Goal: Task Accomplishment & Management: Manage account settings

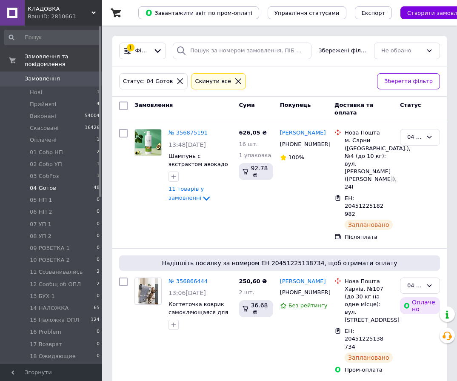
scroll to position [43, 0]
click at [54, 183] on li "04 Gотов 48" at bounding box center [52, 188] width 105 height 12
click at [121, 106] on input "checkbox" at bounding box center [123, 105] width 9 height 9
checkbox input "true"
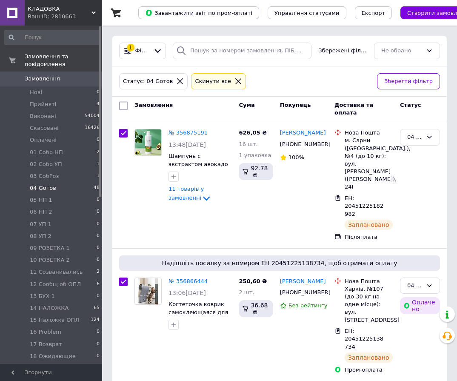
checkbox input "true"
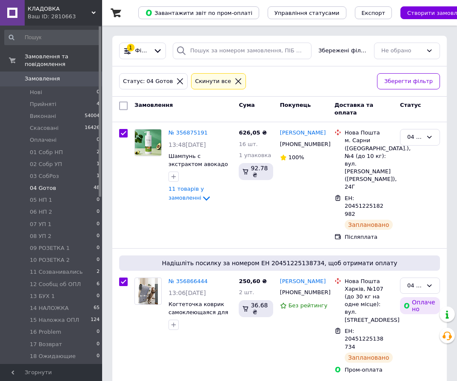
checkbox input "true"
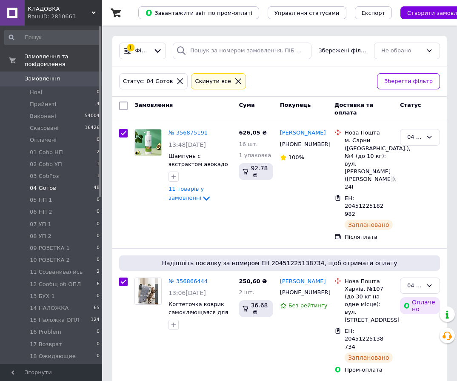
checkbox input "true"
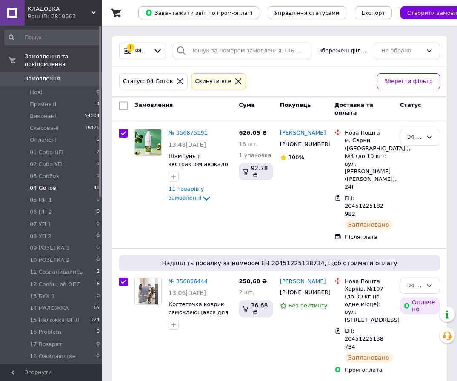
checkbox input "true"
click at [200, 108] on icon at bounding box center [202, 109] width 4 height 4
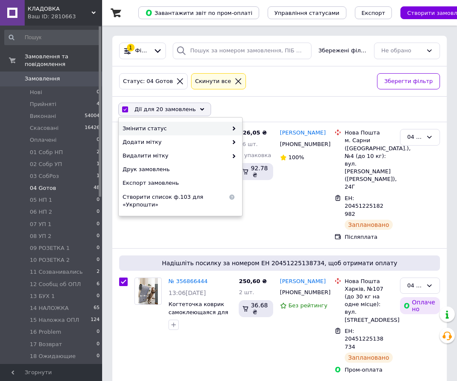
click at [234, 127] on icon at bounding box center [234, 128] width 4 height 4
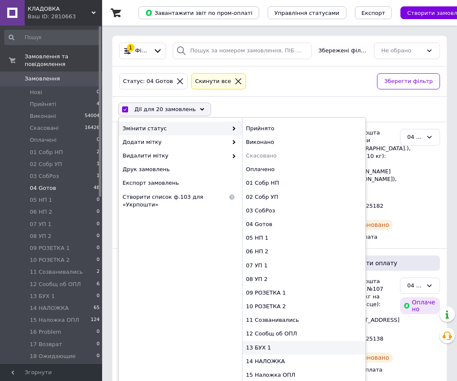
click at [269, 348] on div "13 БУХ 1" at bounding box center [303, 348] width 123 height 14
checkbox input "false"
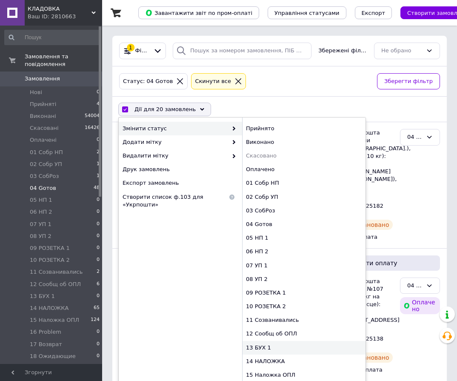
checkbox input "false"
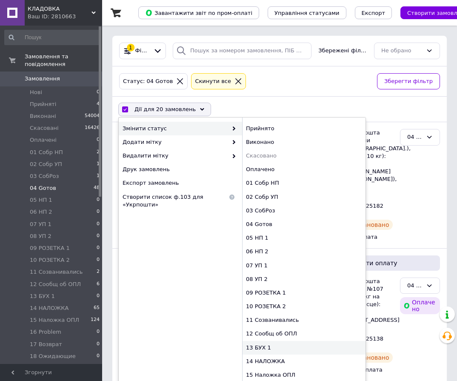
checkbox input "false"
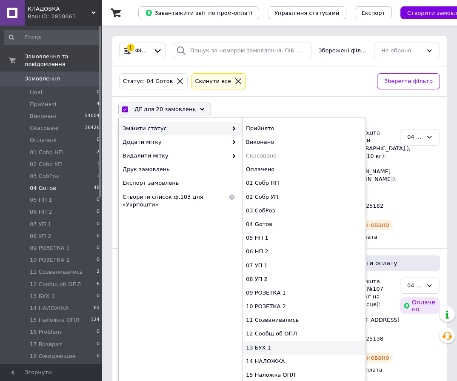
checkbox input "false"
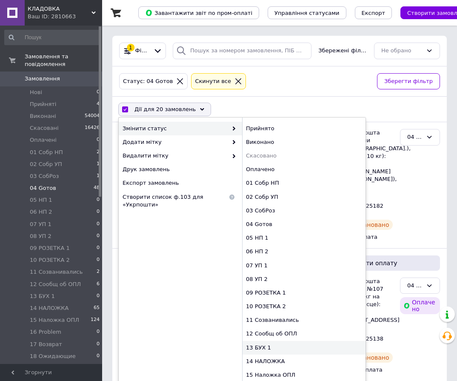
checkbox input "false"
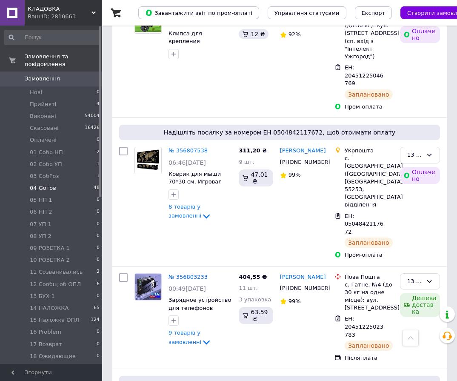
scroll to position [2254, 0]
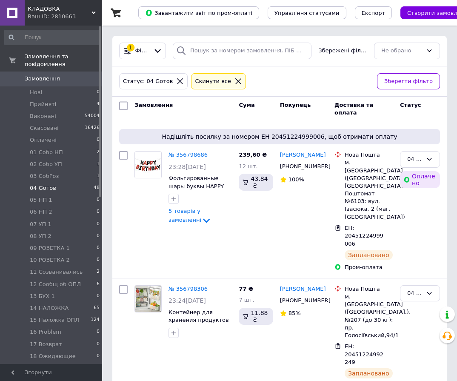
click at [123, 110] on input "checkbox" at bounding box center [123, 105] width 9 height 9
checkbox input "true"
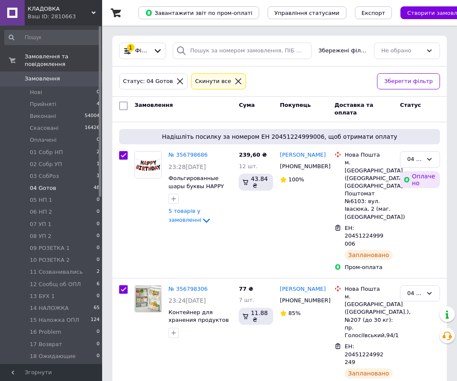
checkbox input "true"
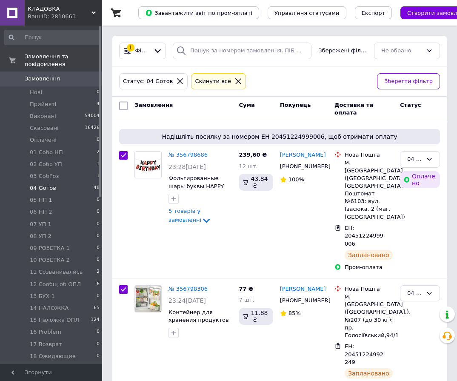
checkbox input "true"
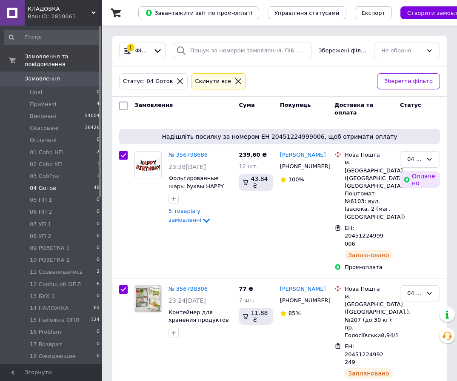
checkbox input "true"
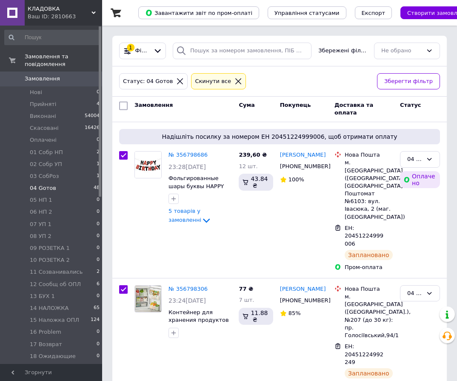
checkbox input "true"
click at [191, 109] on div "Дії для 20 замовлень" at bounding box center [164, 110] width 93 height 14
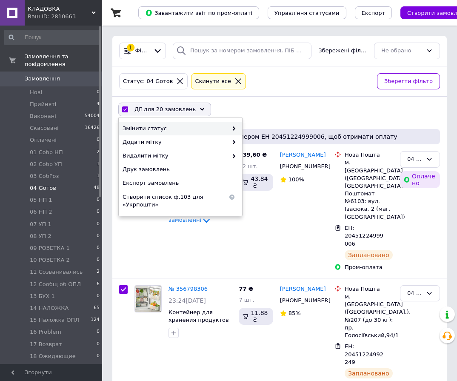
click at [233, 128] on use at bounding box center [234, 128] width 3 height 4
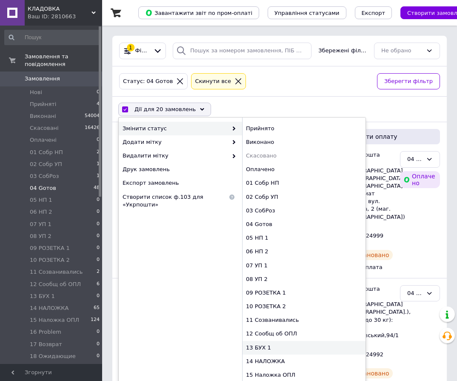
click at [265, 347] on div "13 БУХ 1" at bounding box center [303, 348] width 123 height 14
checkbox input "false"
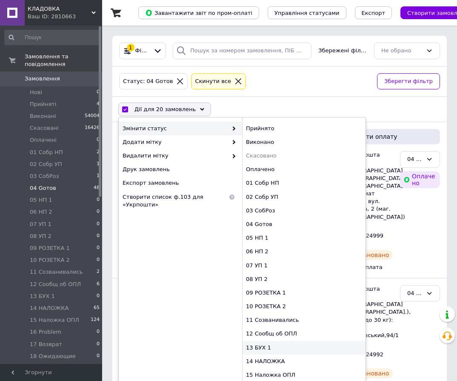
checkbox input "false"
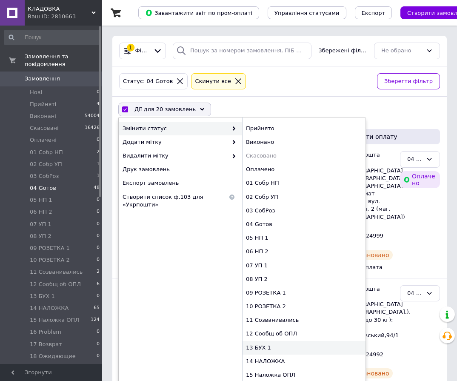
checkbox input "false"
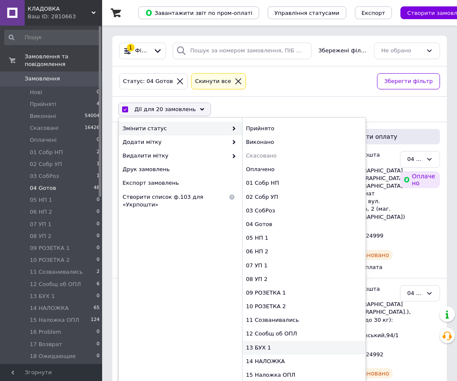
checkbox input "false"
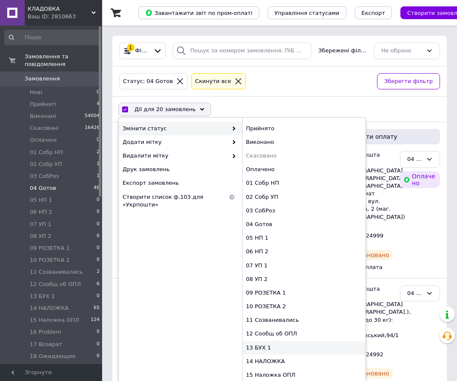
checkbox input "false"
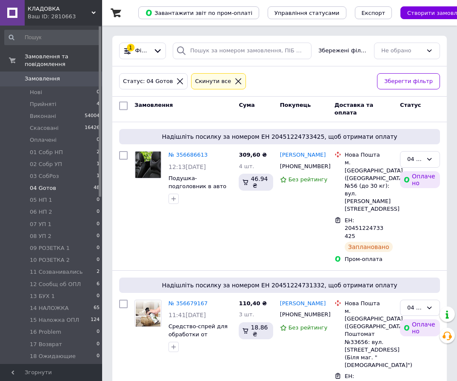
click at [123, 107] on input "checkbox" at bounding box center [123, 105] width 9 height 9
checkbox input "true"
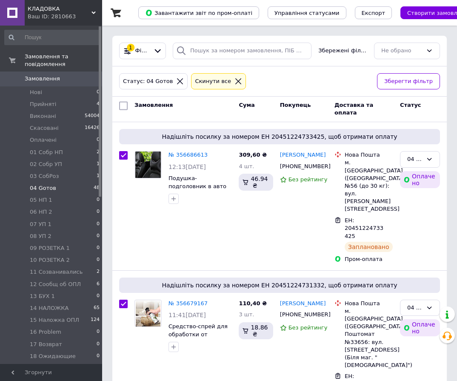
checkbox input "true"
click at [197, 108] on use at bounding box center [199, 109] width 4 height 3
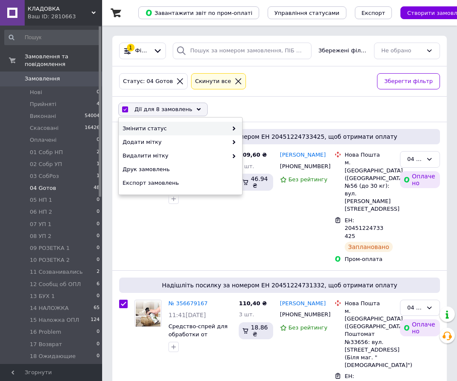
click at [235, 127] on icon at bounding box center [234, 128] width 4 height 4
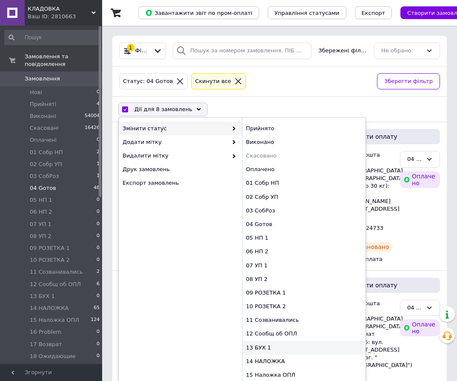
click at [268, 349] on div "13 БУХ 1" at bounding box center [303, 348] width 123 height 14
checkbox input "false"
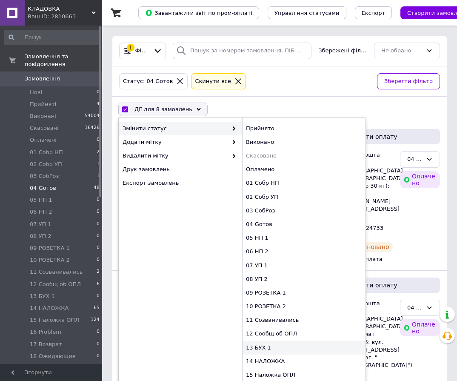
checkbox input "false"
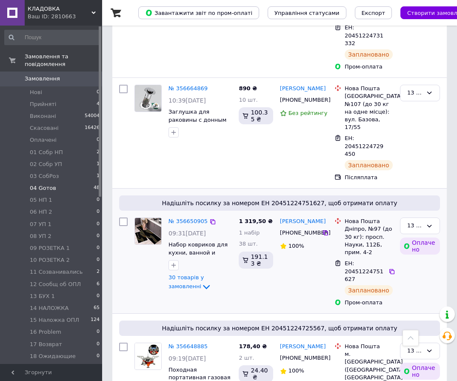
scroll to position [468, 0]
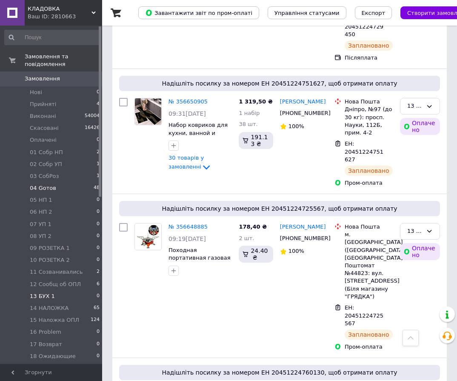
click at [56, 290] on li "13 БУХ 1 0" at bounding box center [52, 296] width 105 height 12
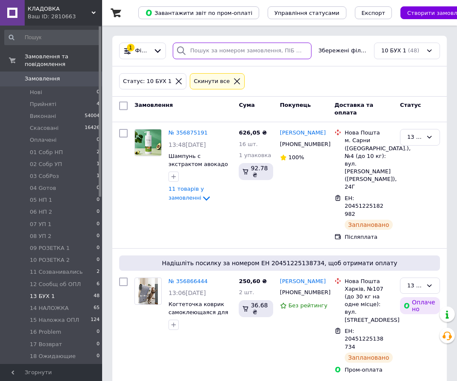
click at [223, 51] on input "search" at bounding box center [242, 51] width 139 height 17
paste input "356167805"
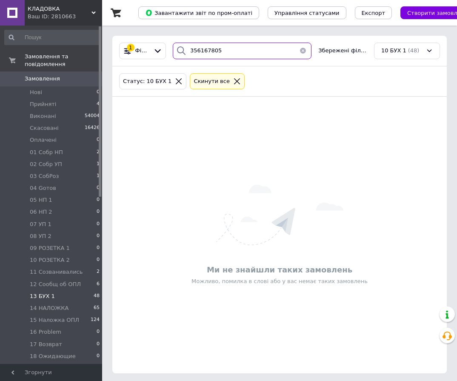
type input "356167805"
click at [233, 81] on icon at bounding box center [237, 81] width 8 height 8
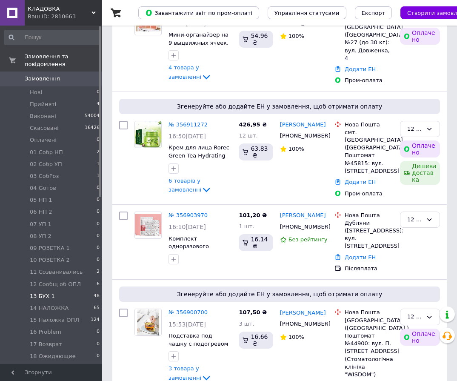
scroll to position [128, 0]
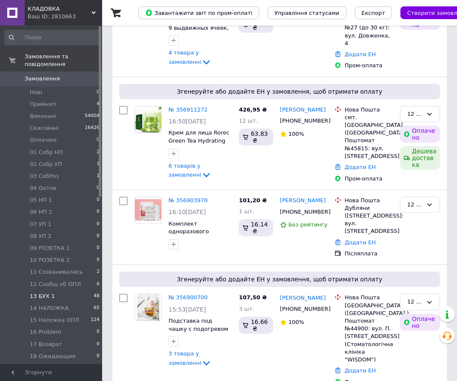
click at [50, 292] on span "13 БУХ 1" at bounding box center [42, 296] width 25 height 8
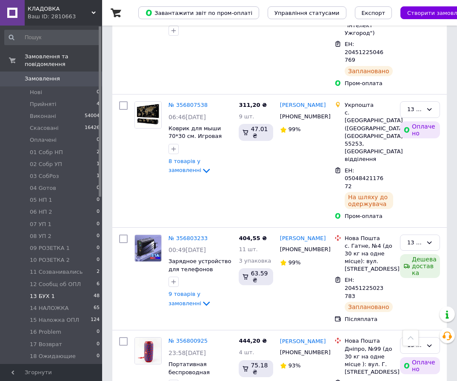
scroll to position [2193, 0]
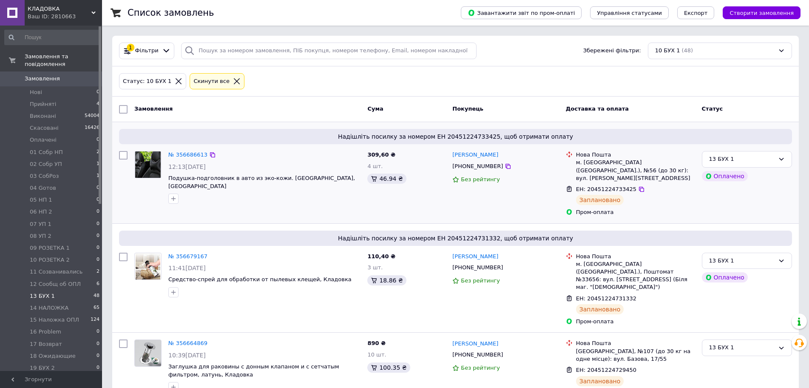
click at [127, 157] on input "checkbox" at bounding box center [123, 155] width 9 height 9
checkbox input "true"
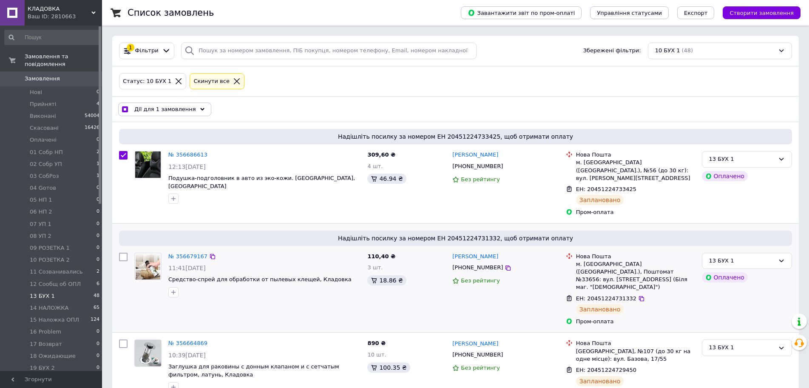
click at [124, 253] on input "checkbox" at bounding box center [123, 257] width 9 height 9
checkbox input "true"
click at [122, 339] on input "checkbox" at bounding box center [123, 343] width 9 height 9
checkbox input "true"
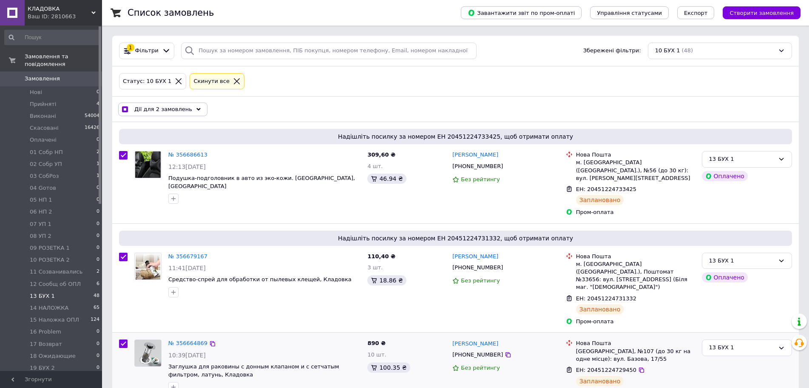
checkbox input "true"
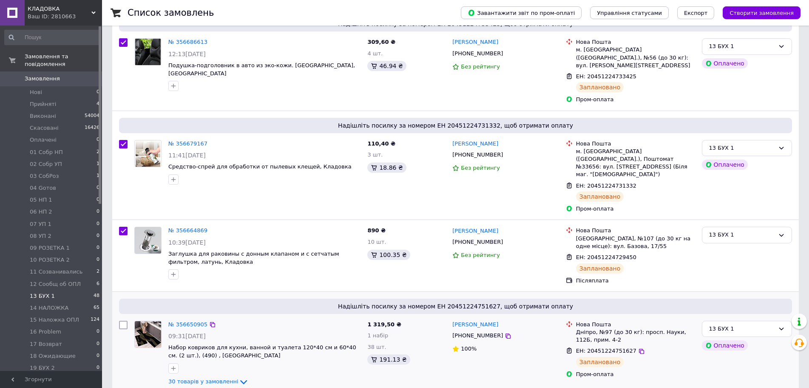
scroll to position [128, 0]
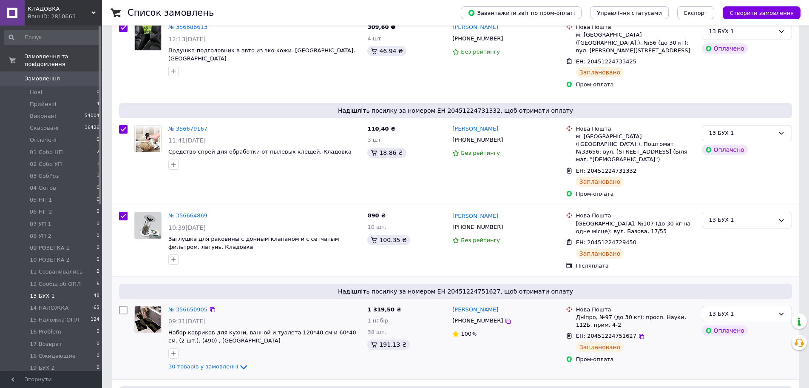
click at [124, 306] on input "checkbox" at bounding box center [123, 310] width 9 height 9
checkbox input "true"
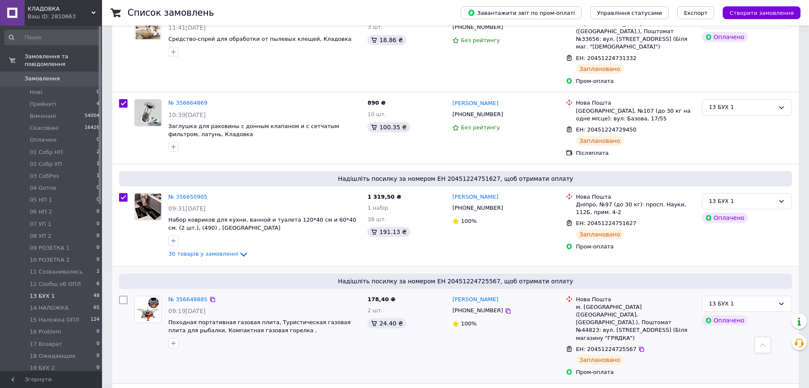
scroll to position [255, 0]
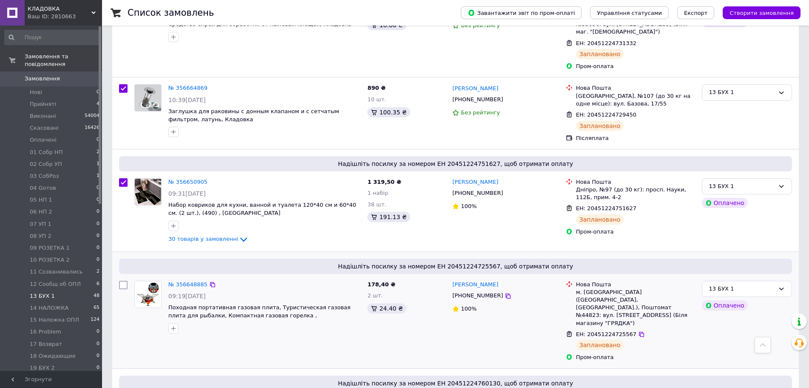
click at [123, 281] on input "checkbox" at bounding box center [123, 285] width 9 height 9
checkbox input "true"
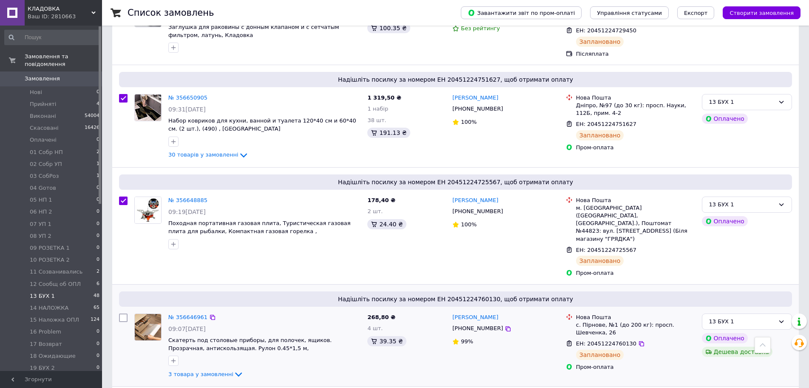
scroll to position [340, 0]
click at [123, 313] on input "checkbox" at bounding box center [123, 317] width 9 height 9
checkbox input "true"
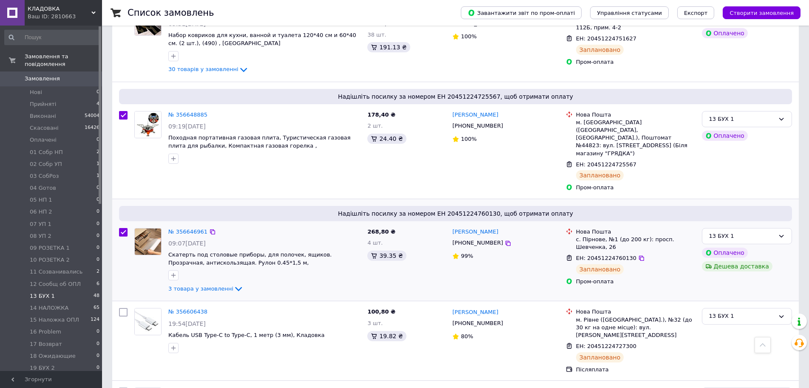
scroll to position [425, 0]
click at [126, 308] on input "checkbox" at bounding box center [123, 312] width 9 height 9
checkbox input "true"
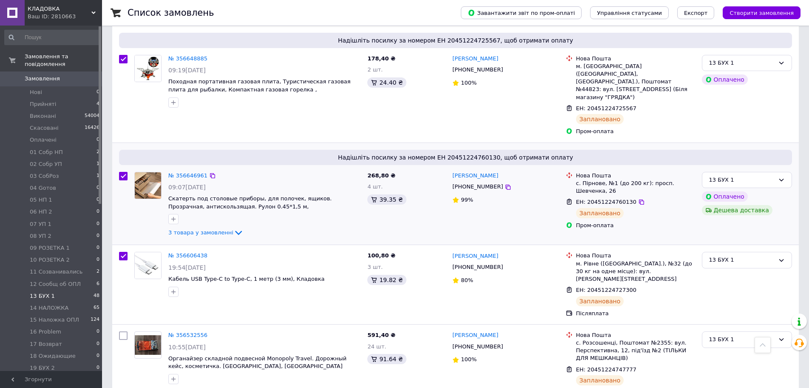
scroll to position [488, 0]
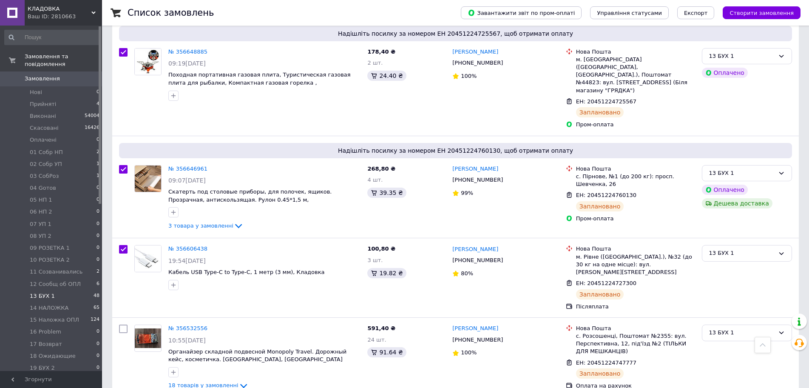
click at [463, 343] on use at bounding box center [763, 344] width 6 height 3
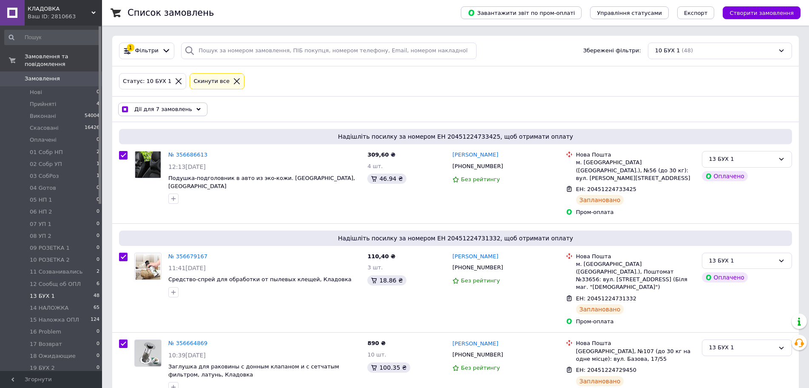
click at [197, 109] on icon at bounding box center [199, 109] width 4 height 4
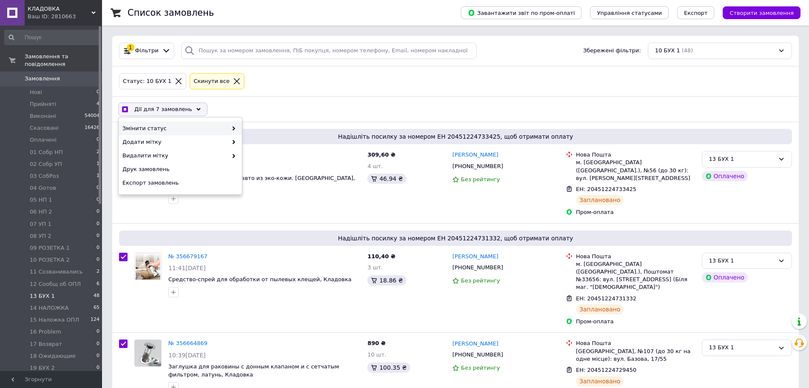
drag, startPoint x: 232, startPoint y: 128, endPoint x: 239, endPoint y: 125, distance: 7.3
click at [233, 128] on icon at bounding box center [234, 128] width 4 height 4
click at [232, 128] on icon at bounding box center [234, 128] width 4 height 4
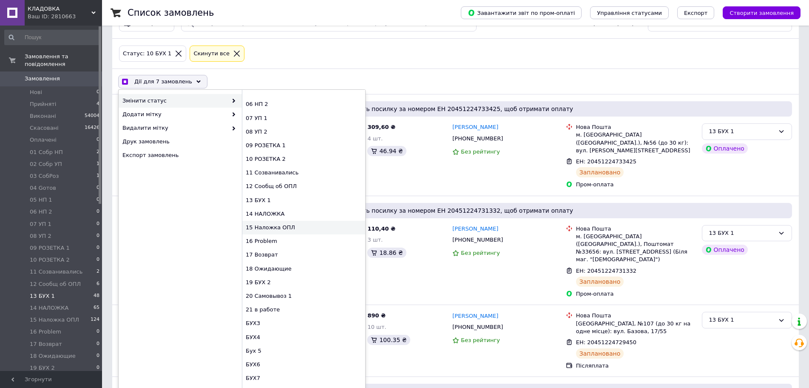
scroll to position [43, 0]
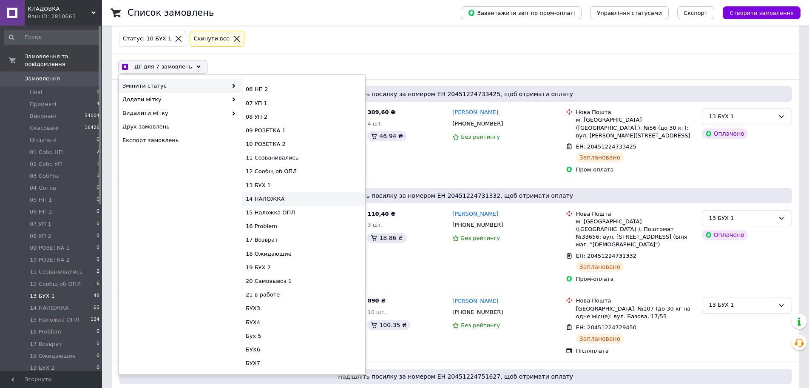
checkbox input "true"
click at [278, 196] on div "14 НАЛОЖКА" at bounding box center [303, 199] width 123 height 14
checkbox input "false"
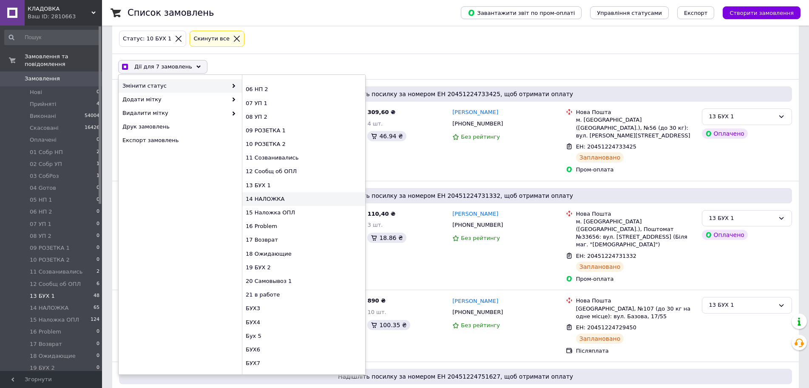
checkbox input "false"
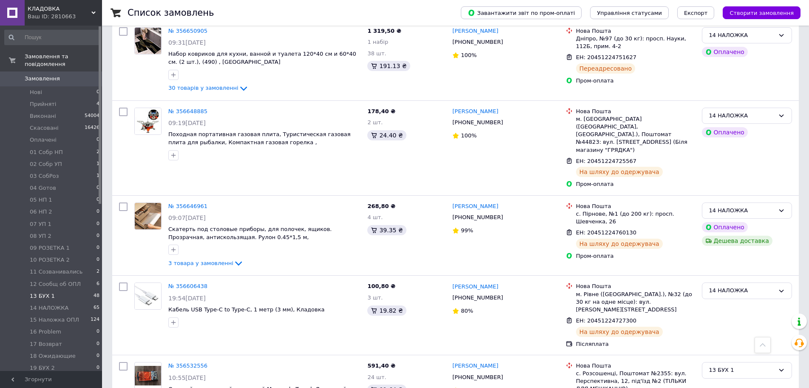
scroll to position [383, 0]
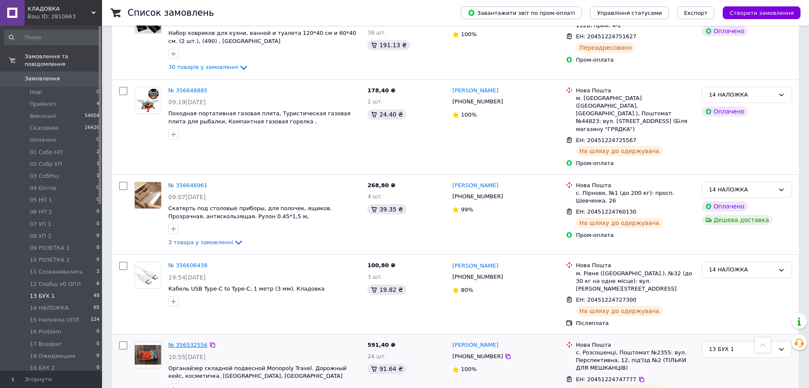
click at [194, 342] on link "№ 356532556" at bounding box center [187, 345] width 39 height 6
